Goal: Transaction & Acquisition: Purchase product/service

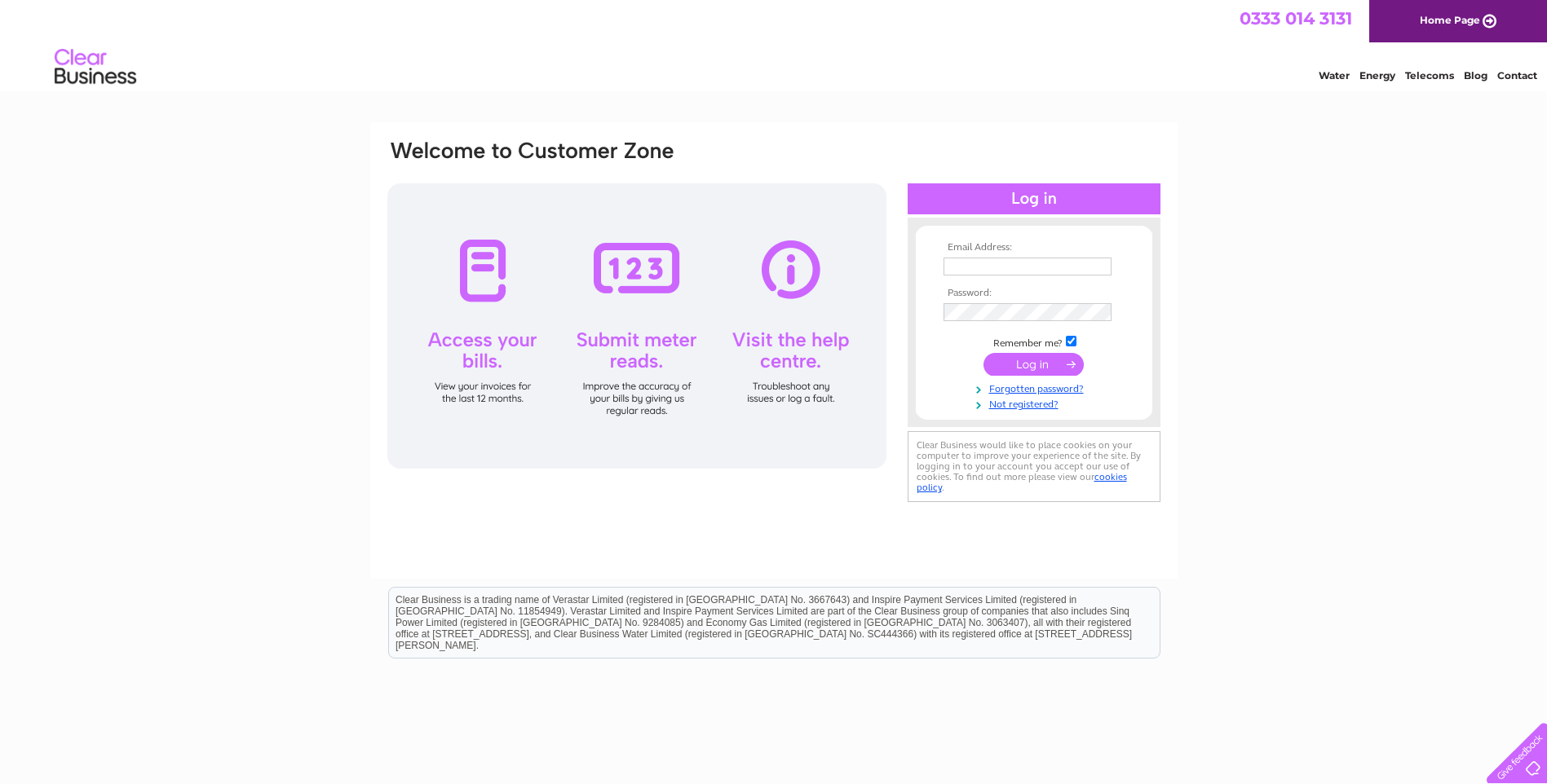
type input "[EMAIL_ADDRESS][DOMAIN_NAME]"
click at [1017, 366] on input "submit" at bounding box center [1034, 364] width 100 height 23
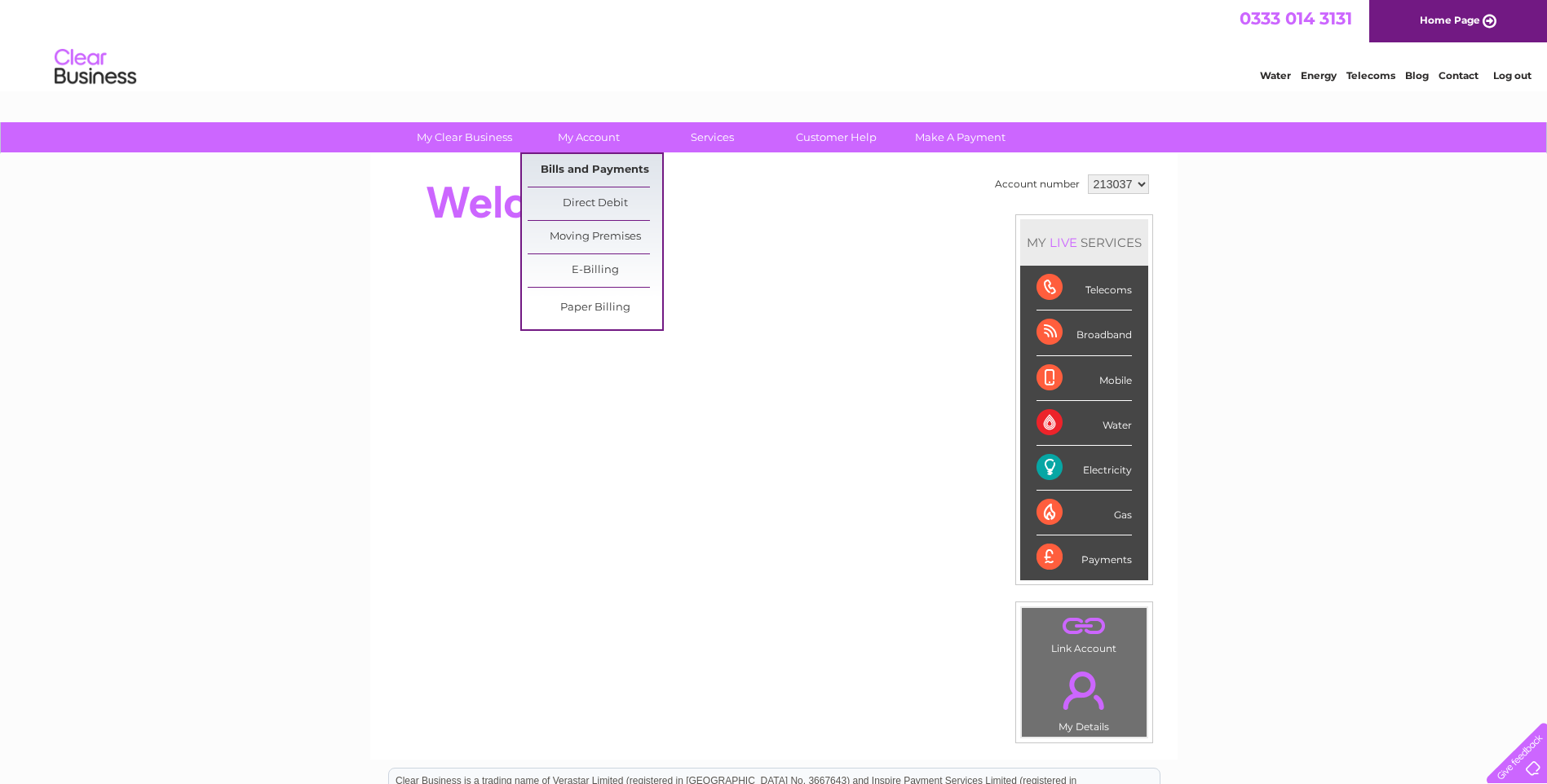
click at [581, 168] on link "Bills and Payments" at bounding box center [595, 170] width 135 height 33
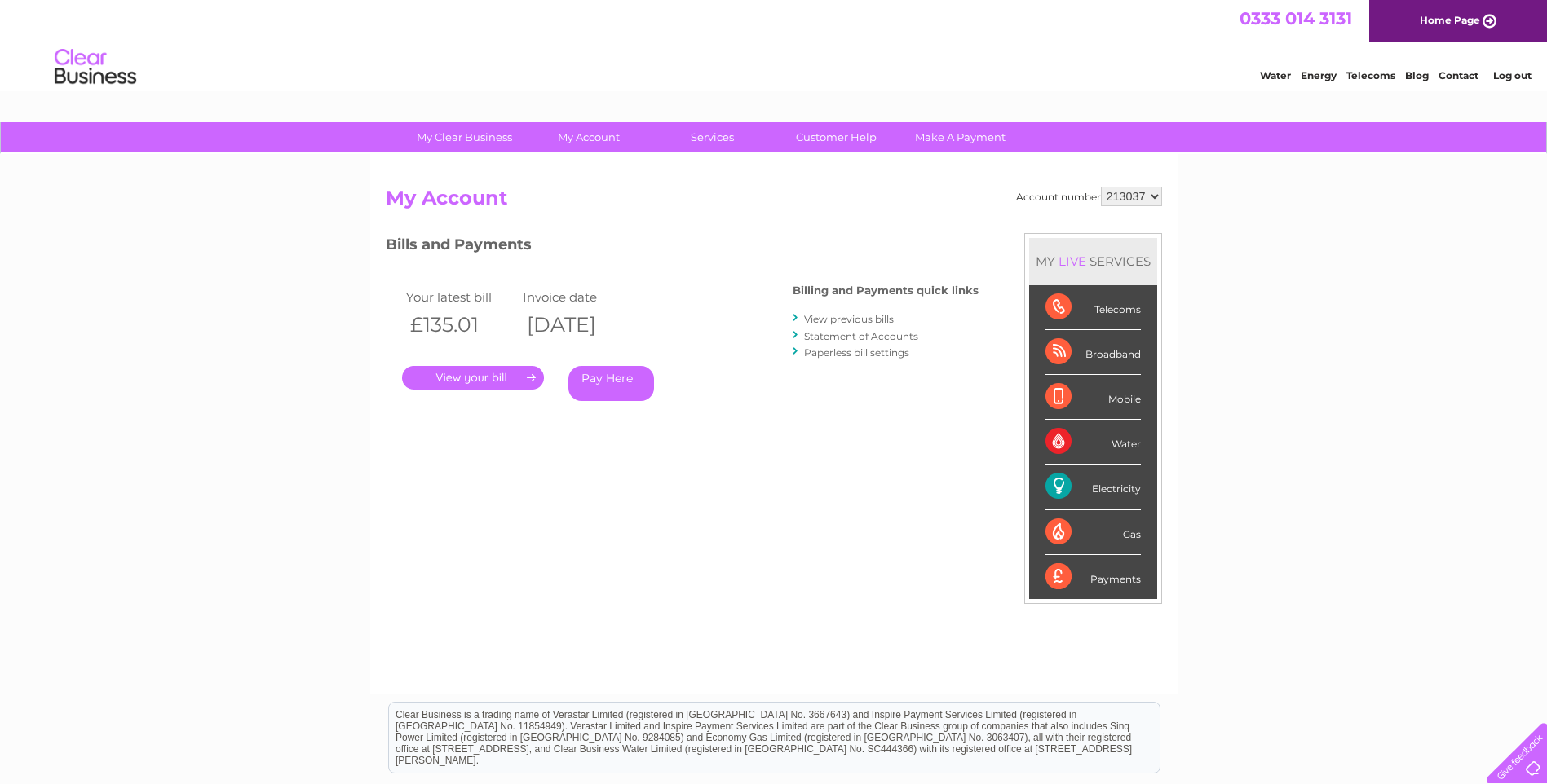
click at [838, 322] on link "View previous bills" at bounding box center [849, 319] width 90 height 12
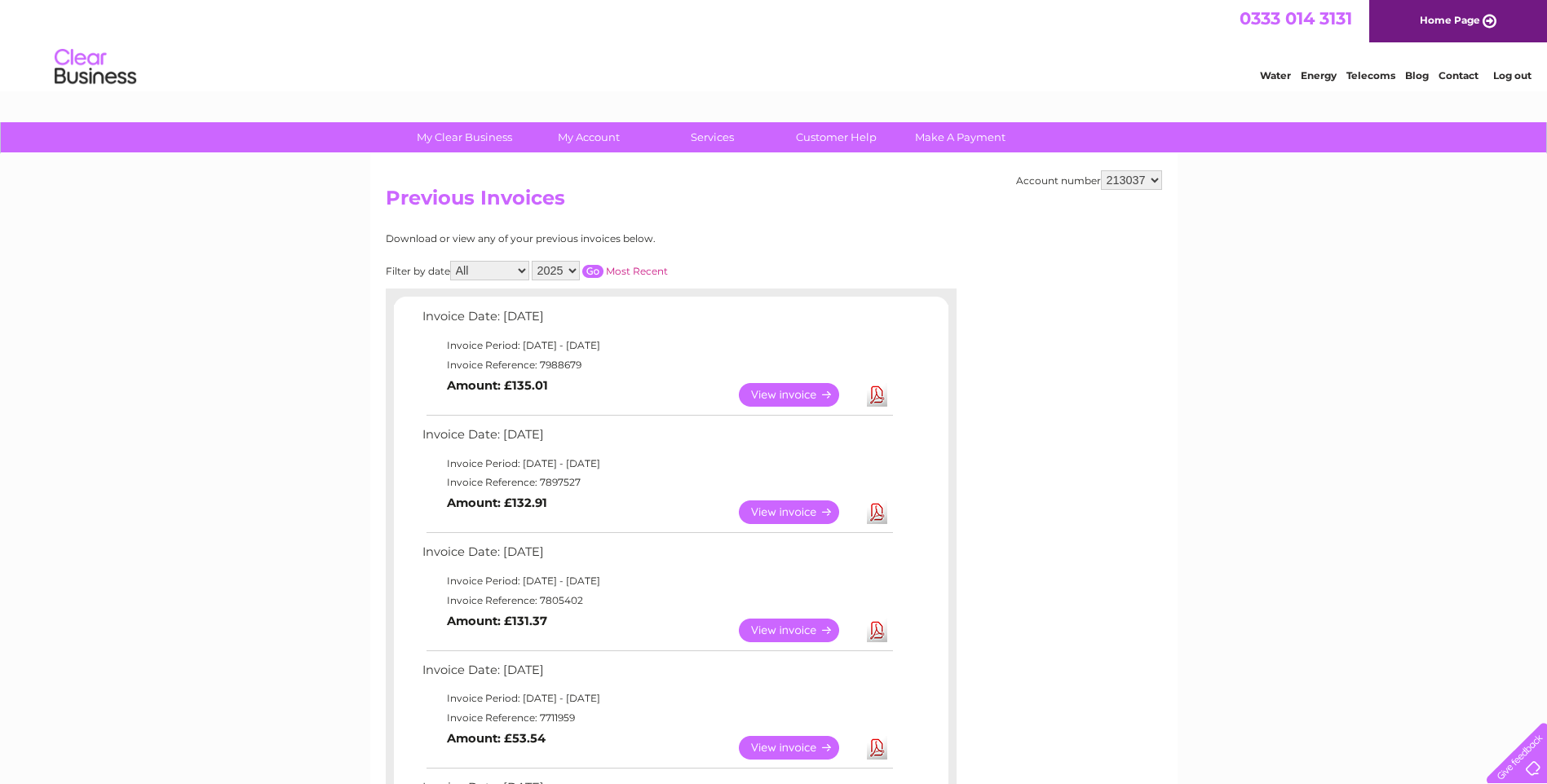
click at [793, 395] on link "View" at bounding box center [799, 394] width 120 height 24
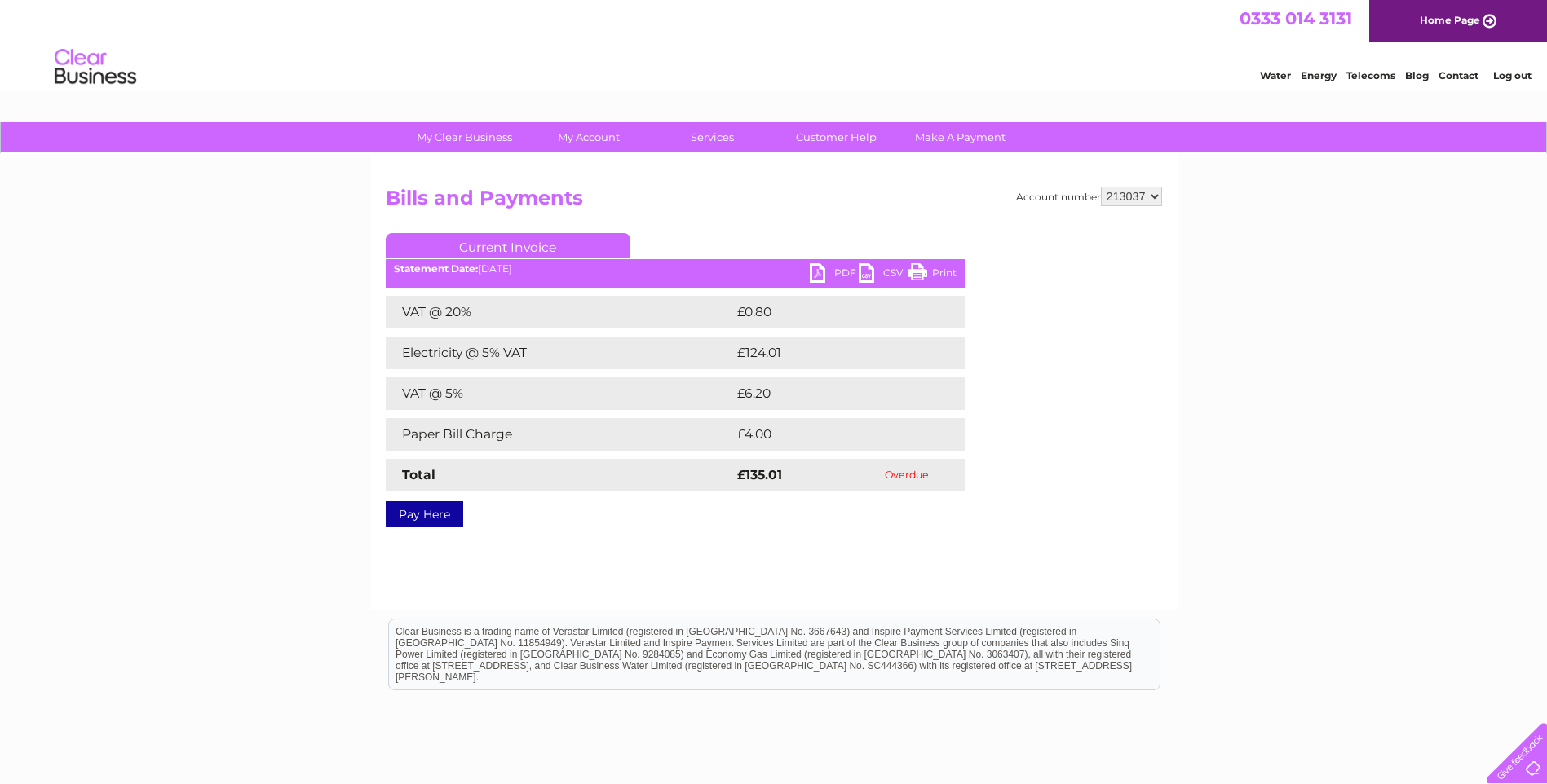
click at [424, 517] on link "Pay Here" at bounding box center [425, 514] width 77 height 26
click at [435, 512] on link "Pay Here" at bounding box center [425, 514] width 77 height 26
click at [416, 509] on link "Pay Here" at bounding box center [425, 514] width 77 height 26
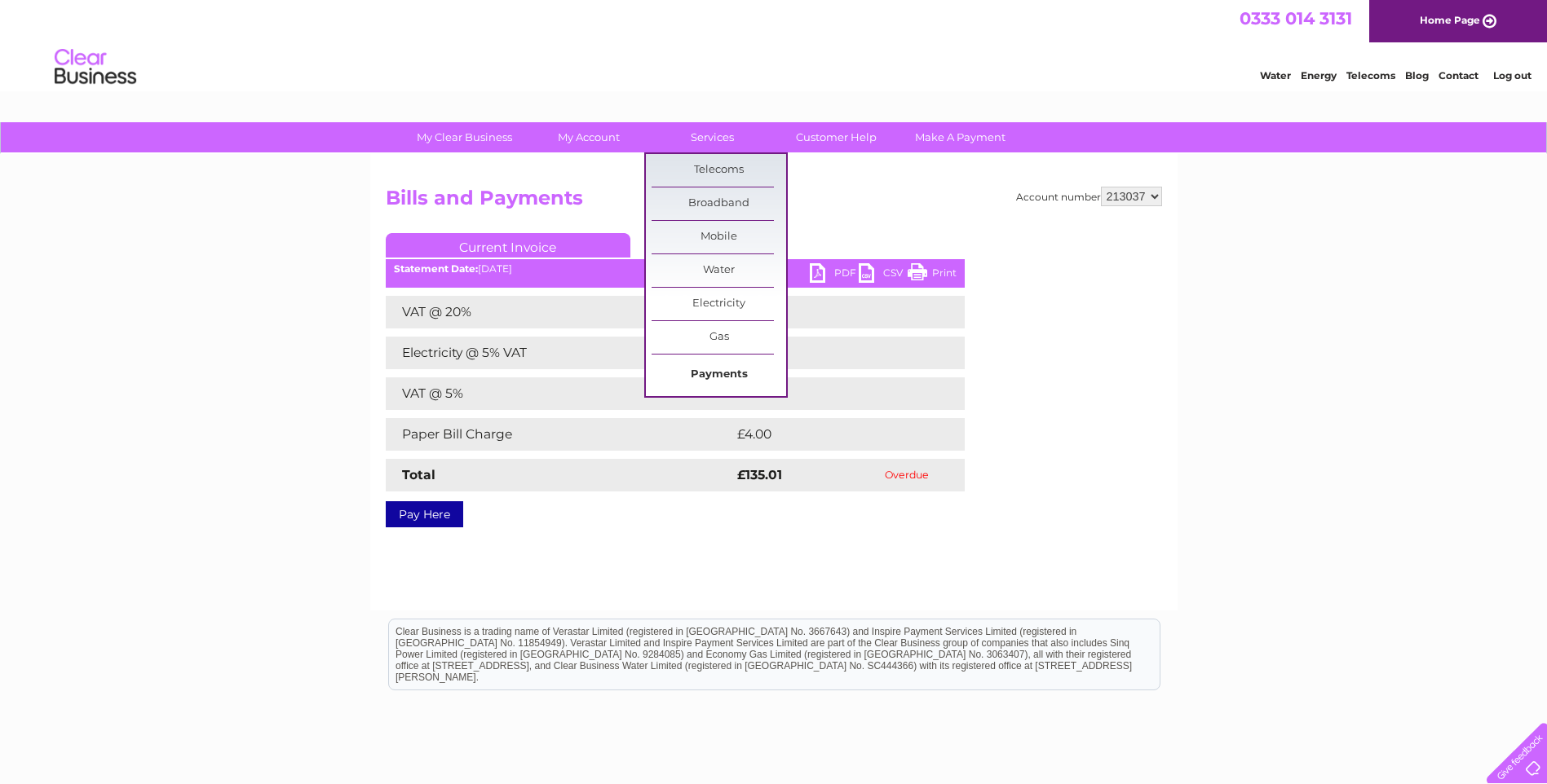
click at [718, 378] on link "Payments" at bounding box center [718, 375] width 135 height 33
click at [716, 361] on link "Payments" at bounding box center [718, 375] width 135 height 33
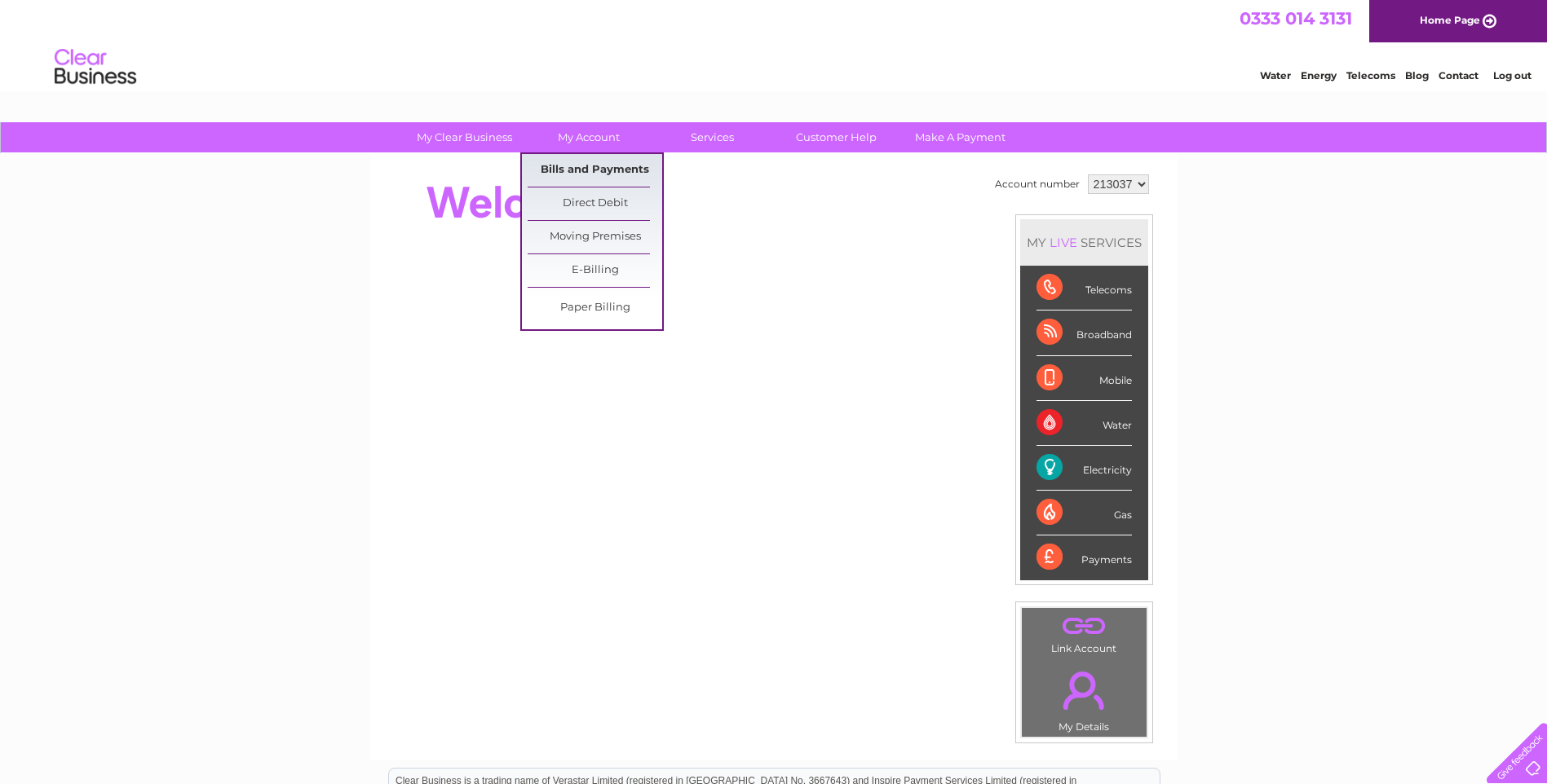
click at [599, 167] on link "Bills and Payments" at bounding box center [595, 170] width 135 height 33
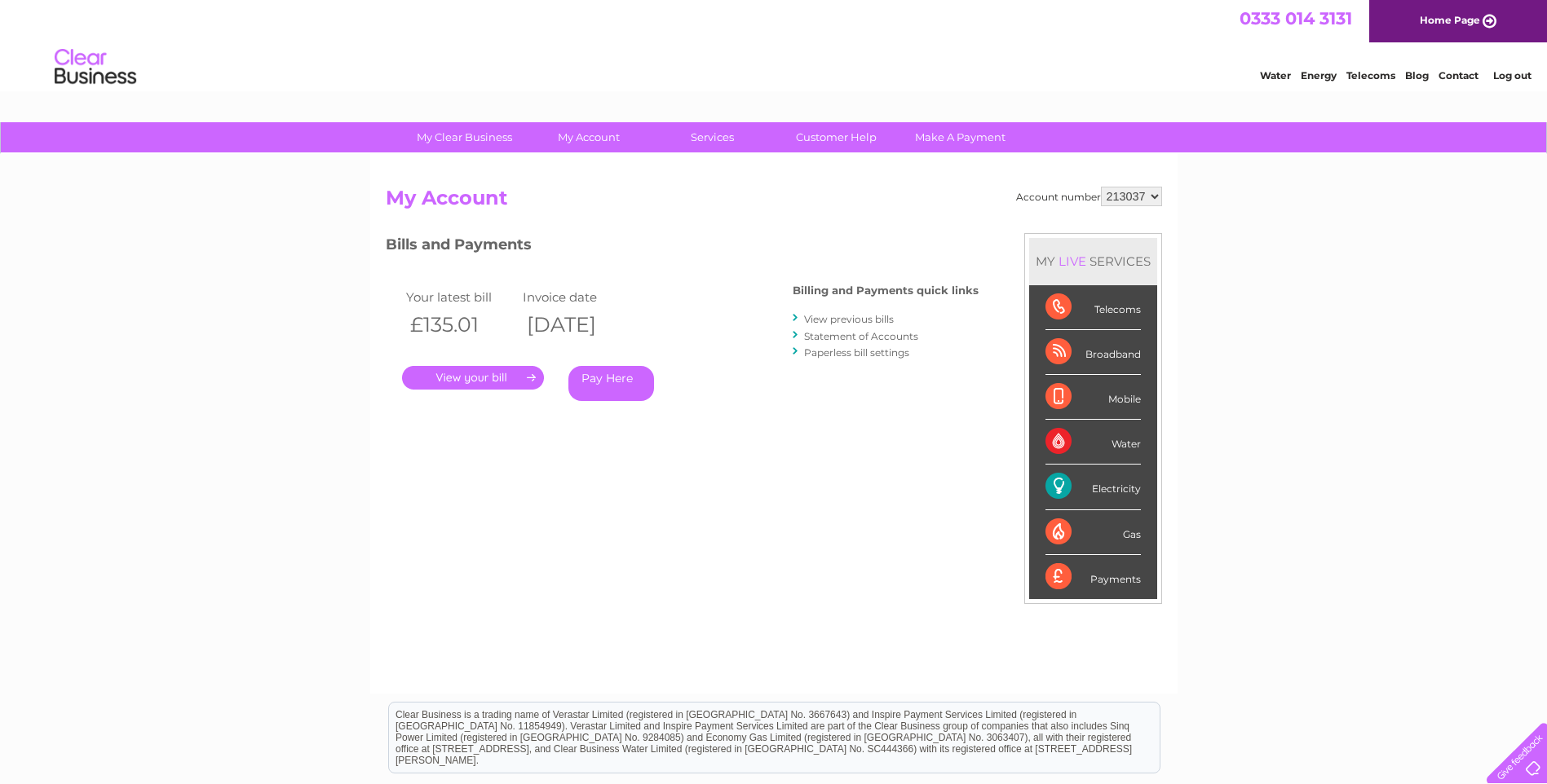
click at [605, 388] on link "Pay Here" at bounding box center [611, 383] width 86 height 35
click at [614, 382] on link "Pay Here" at bounding box center [611, 383] width 86 height 35
click at [474, 377] on link "." at bounding box center [473, 377] width 142 height 24
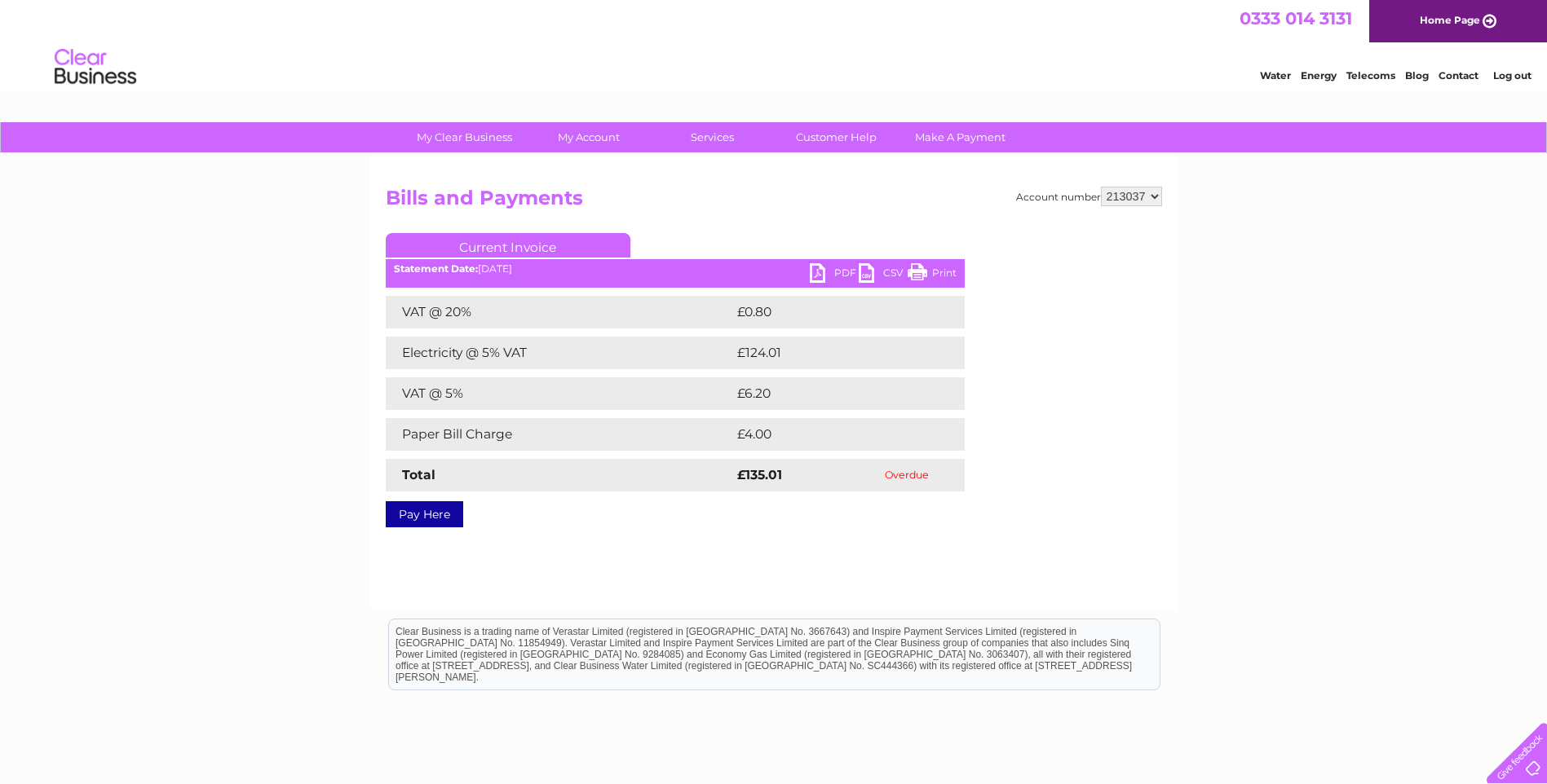
click at [834, 274] on link "PDF" at bounding box center [834, 275] width 49 height 24
click at [1532, 298] on div "My Clear Business Login Details My Details My Preferences Link Account My Accou…" at bounding box center [773, 506] width 1547 height 767
click at [838, 276] on link "PDF" at bounding box center [834, 275] width 49 height 24
